Goal: Information Seeking & Learning: Compare options

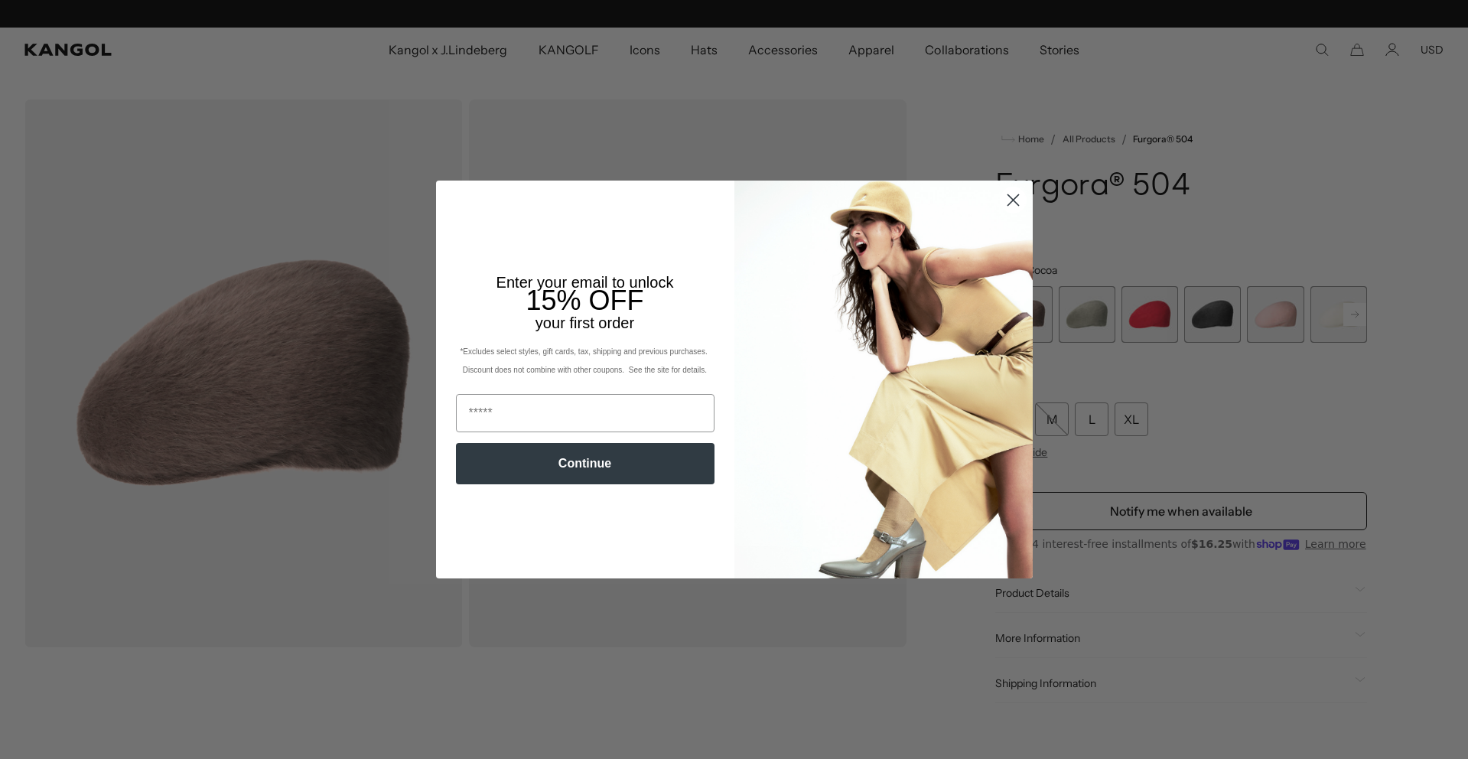
scroll to position [0, 315]
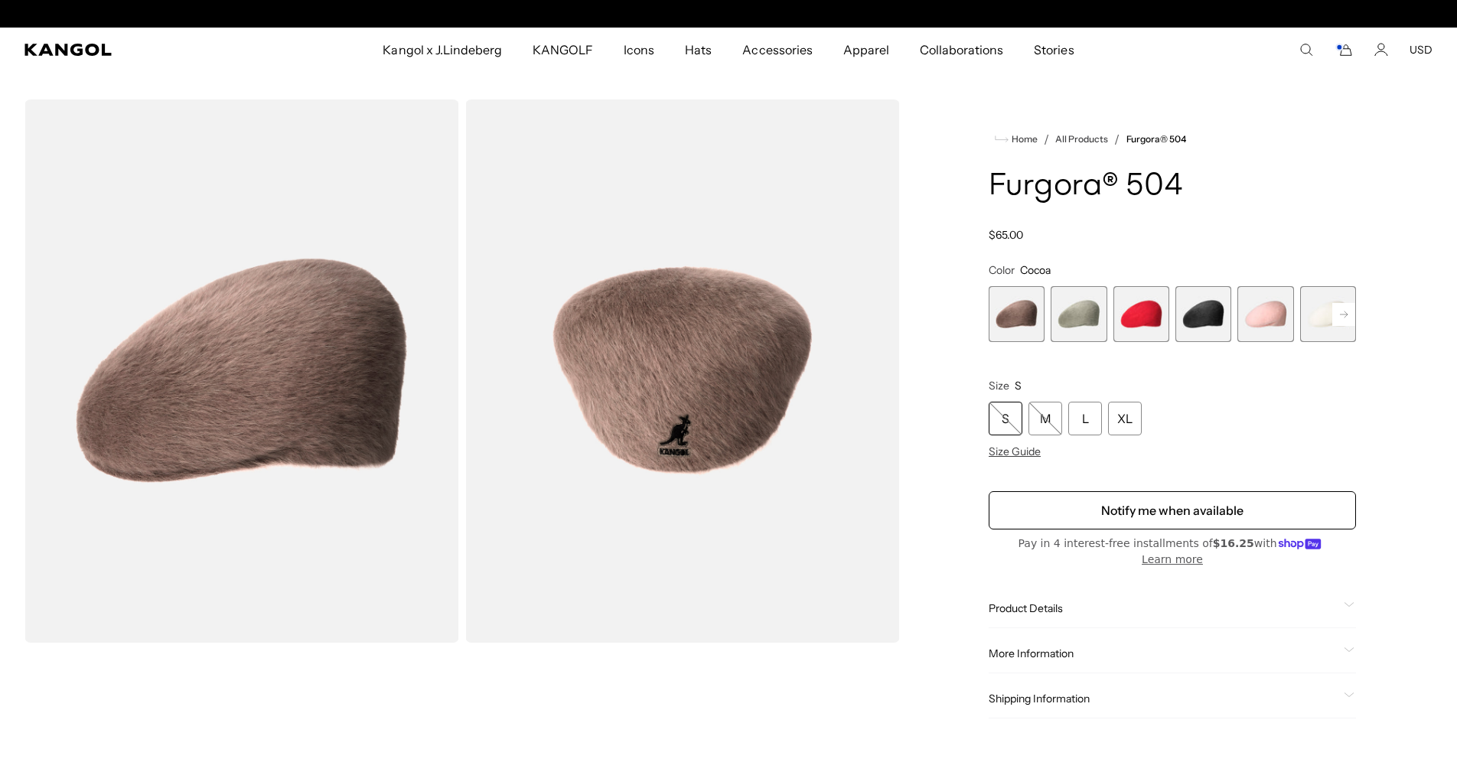
scroll to position [0, 315]
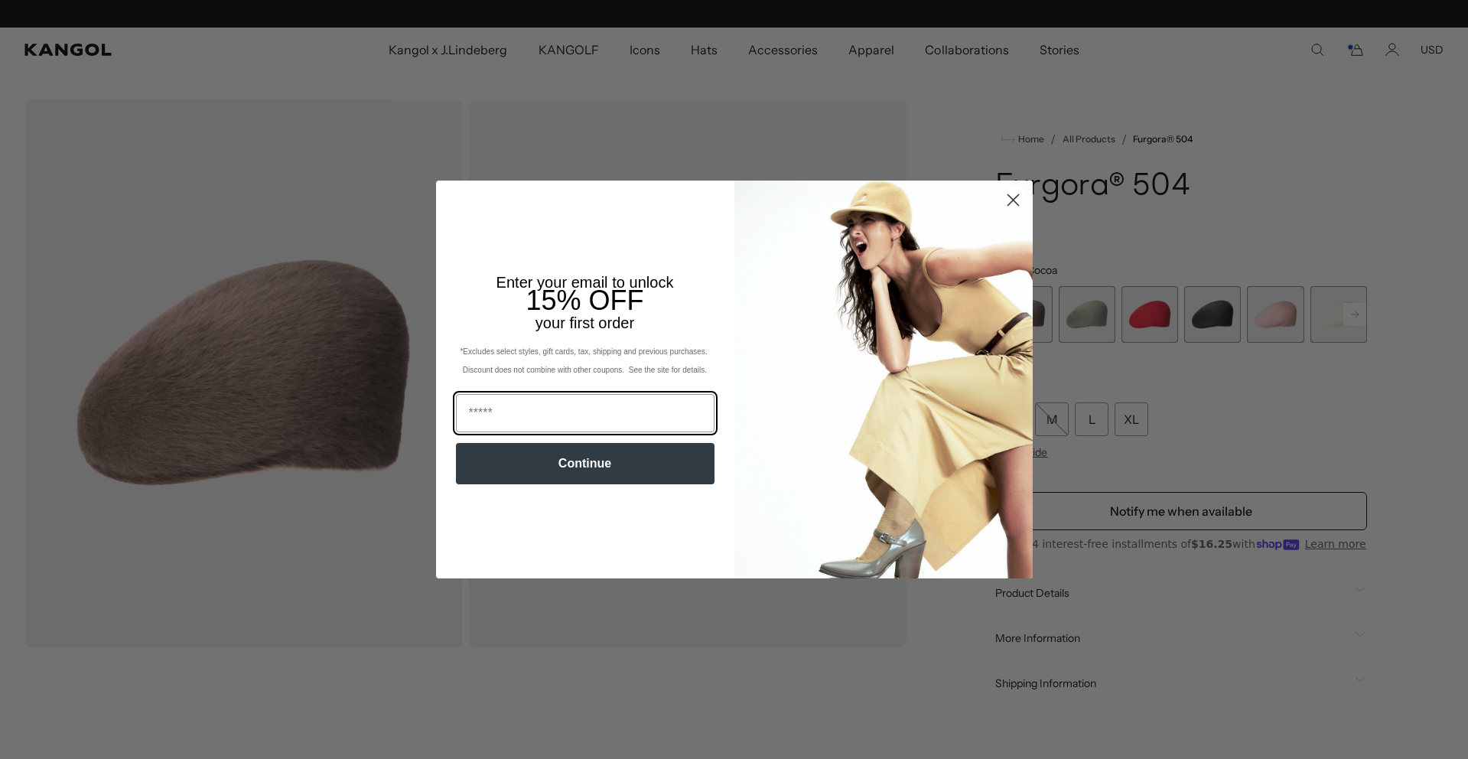
scroll to position [0, 315]
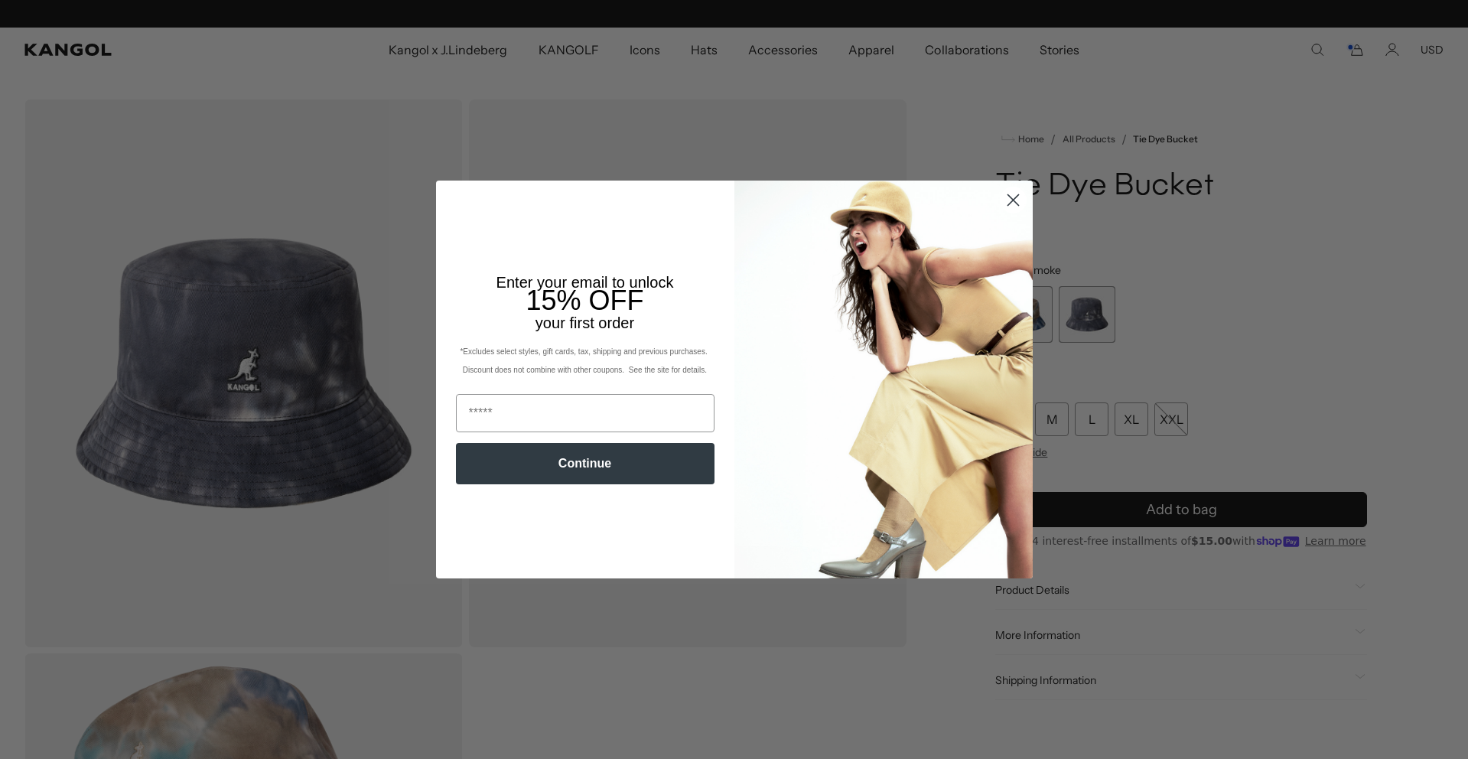
scroll to position [0, 315]
